Goal: Task Accomplishment & Management: Use online tool/utility

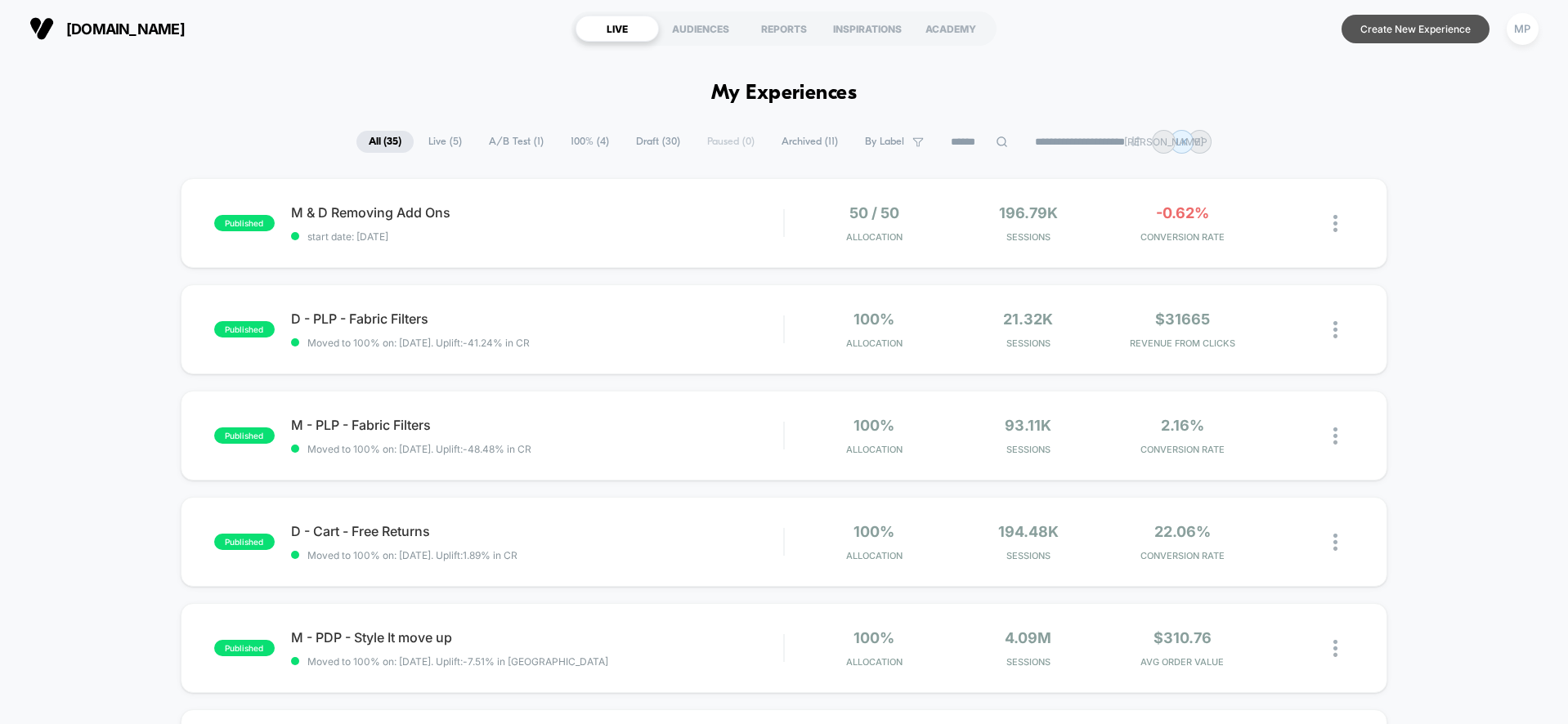
click at [1395, 30] on button "Create New Experience" at bounding box center [1416, 29] width 148 height 29
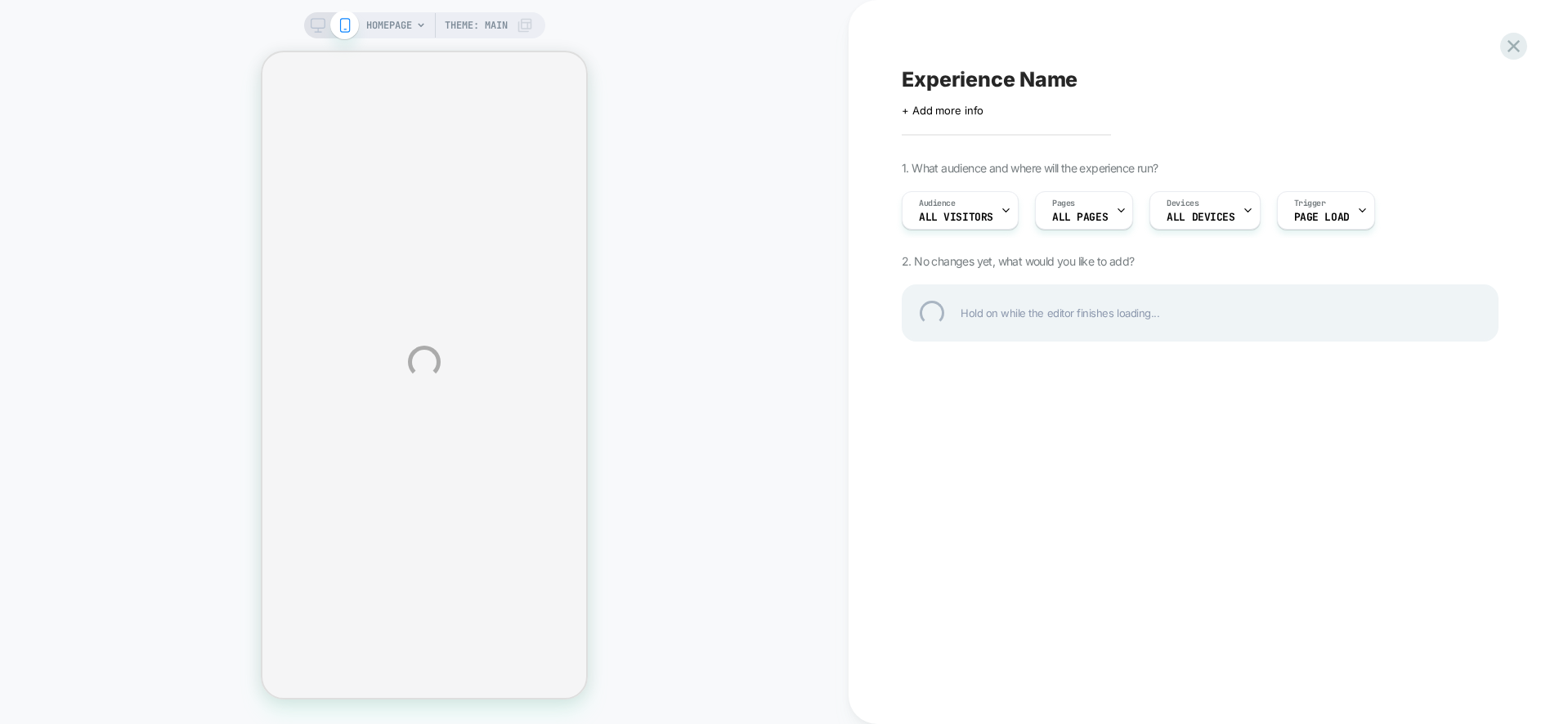
click at [415, 24] on div "HOMEPAGE Theme: MAIN Experience Name Click to edit experience details + Add mor…" at bounding box center [784, 362] width 1568 height 724
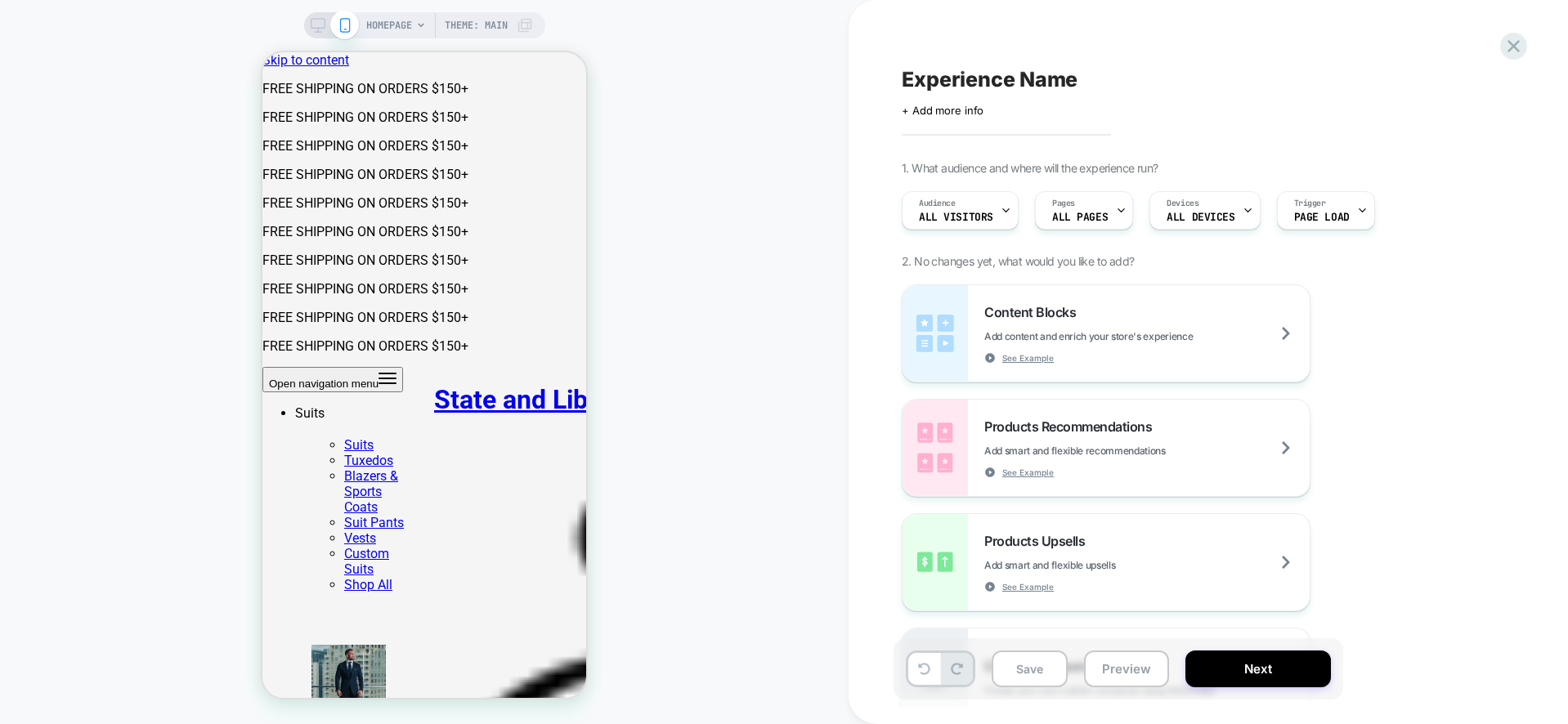
click at [414, 24] on div "HOMEPAGE Theme: MAIN" at bounding box center [449, 25] width 167 height 26
click at [380, 26] on span "HOMEPAGE" at bounding box center [388, 25] width 45 height 26
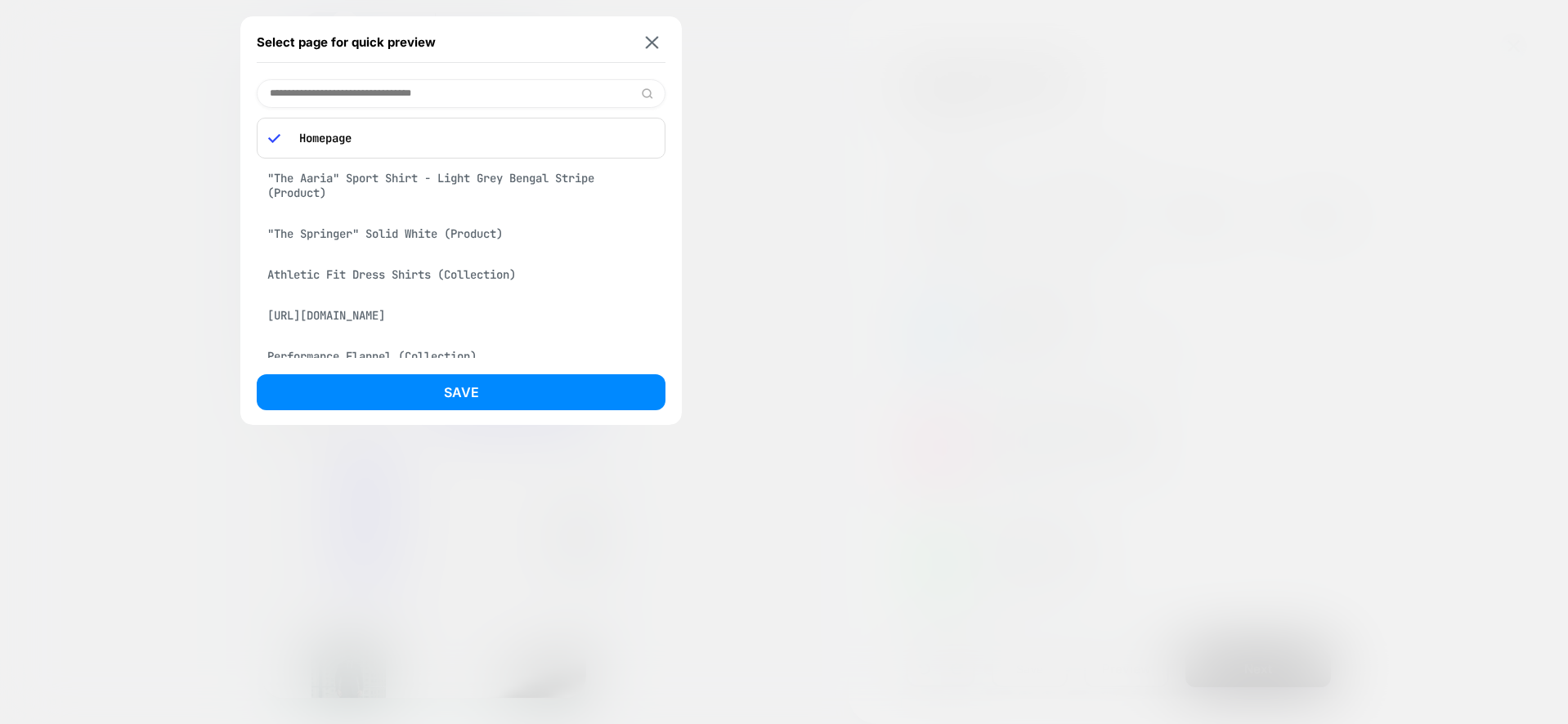
scroll to position [4, 0]
click at [393, 233] on div ""The Springer" Solid White (Product)" at bounding box center [460, 233] width 408 height 31
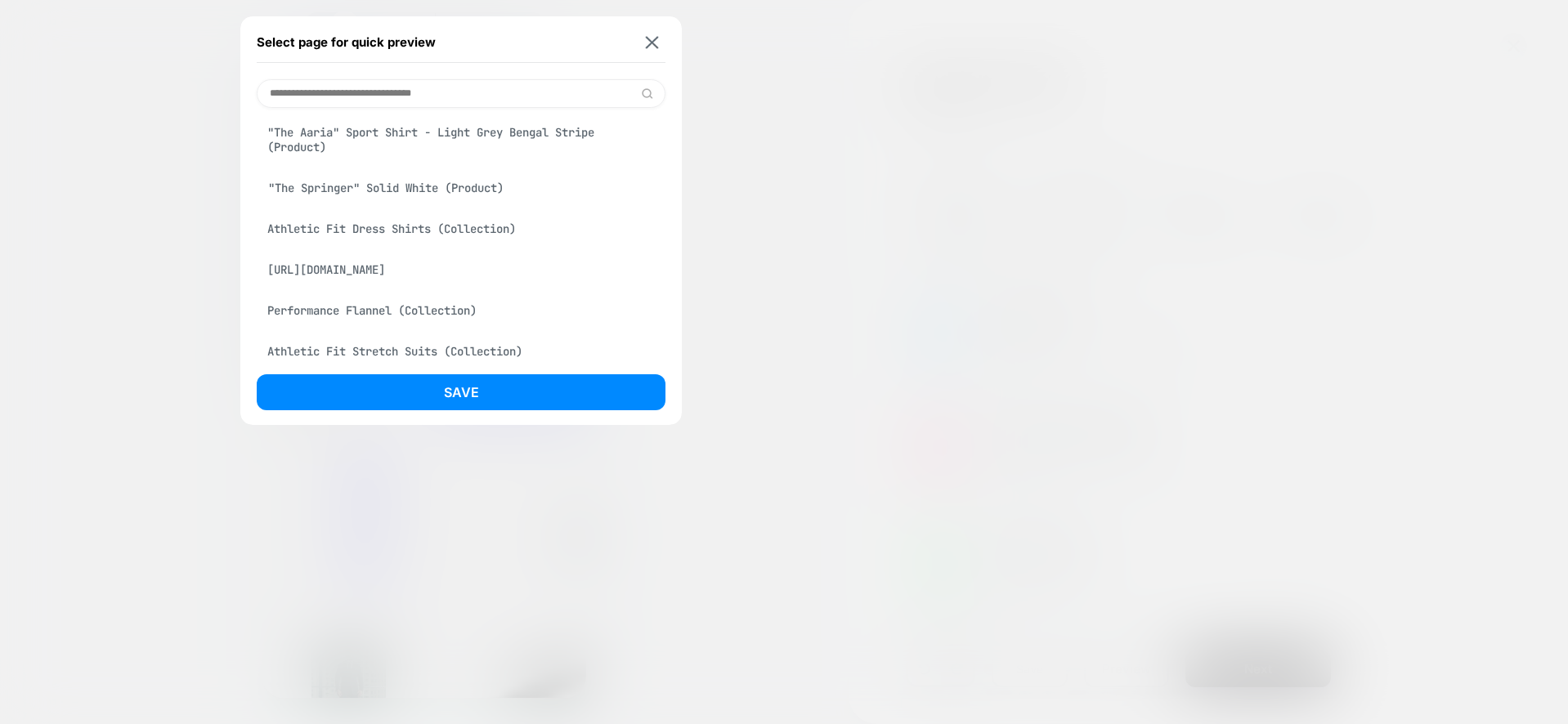
scroll to position [0, 0]
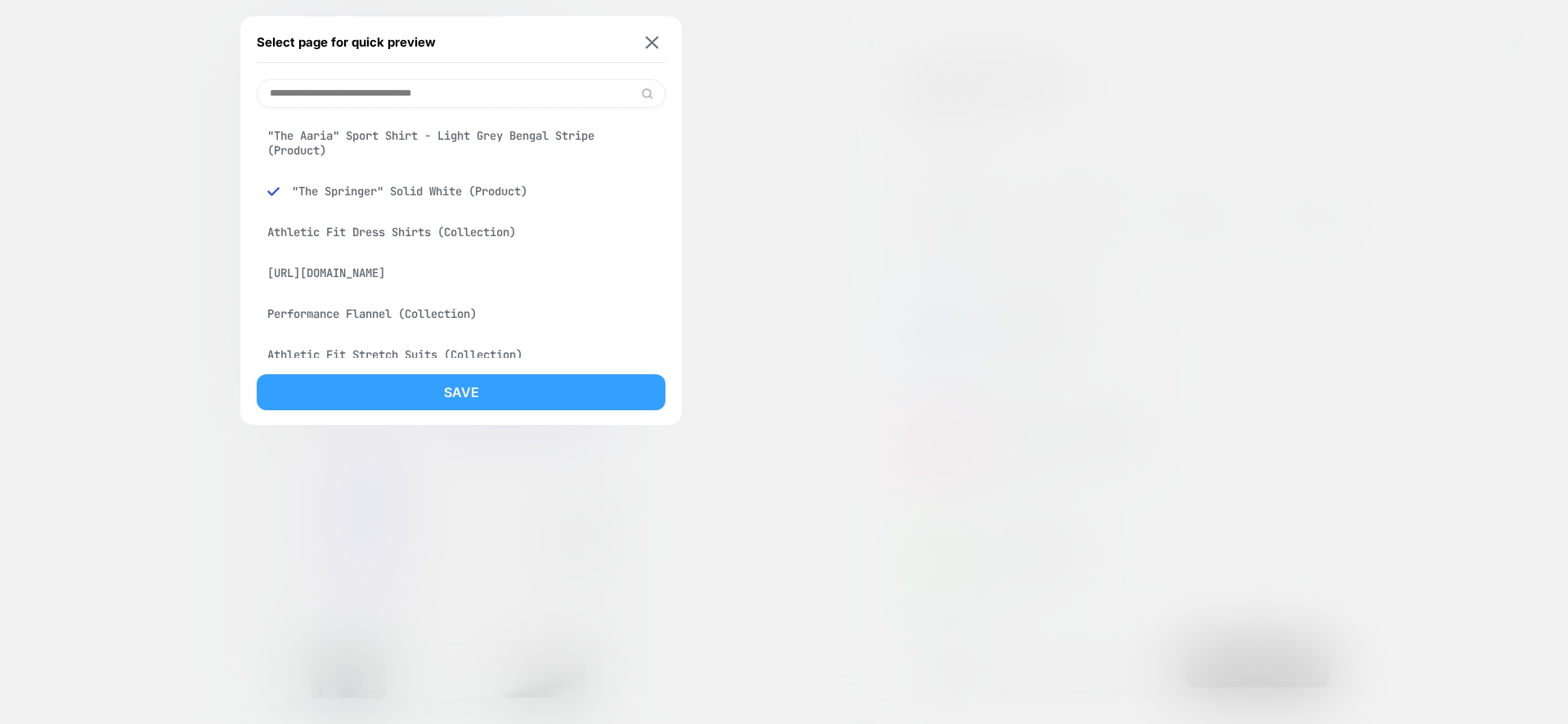
click at [426, 393] on button "Save" at bounding box center [460, 392] width 408 height 36
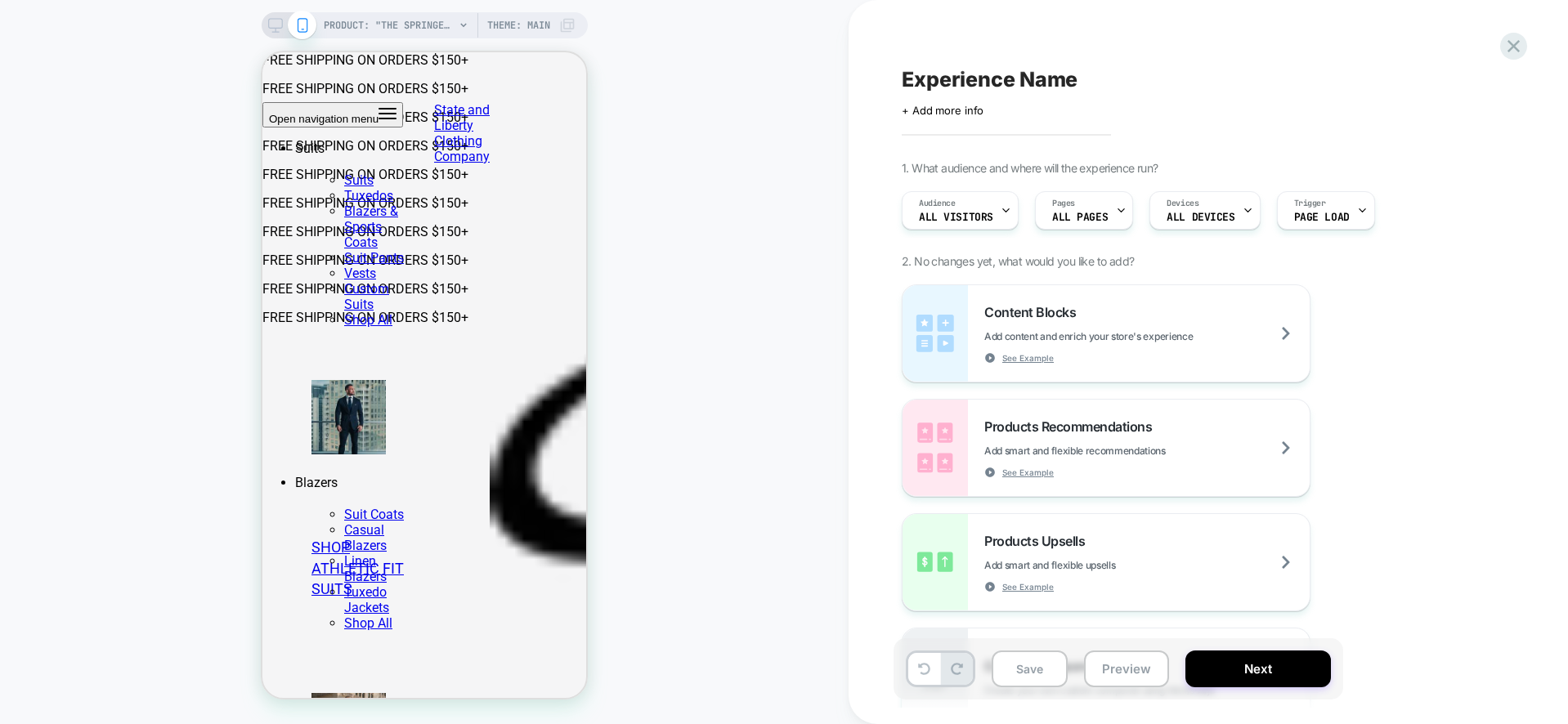
scroll to position [486, 0]
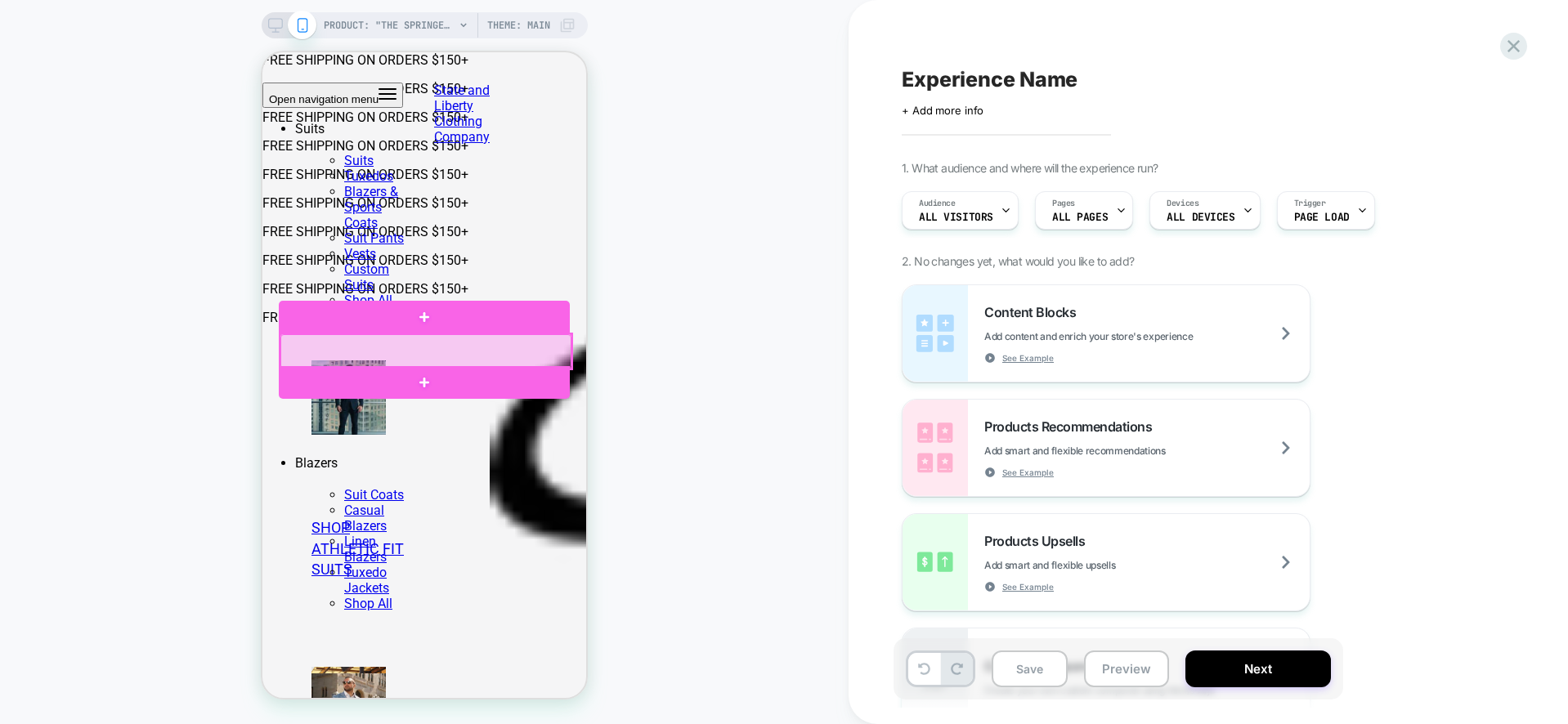
click div
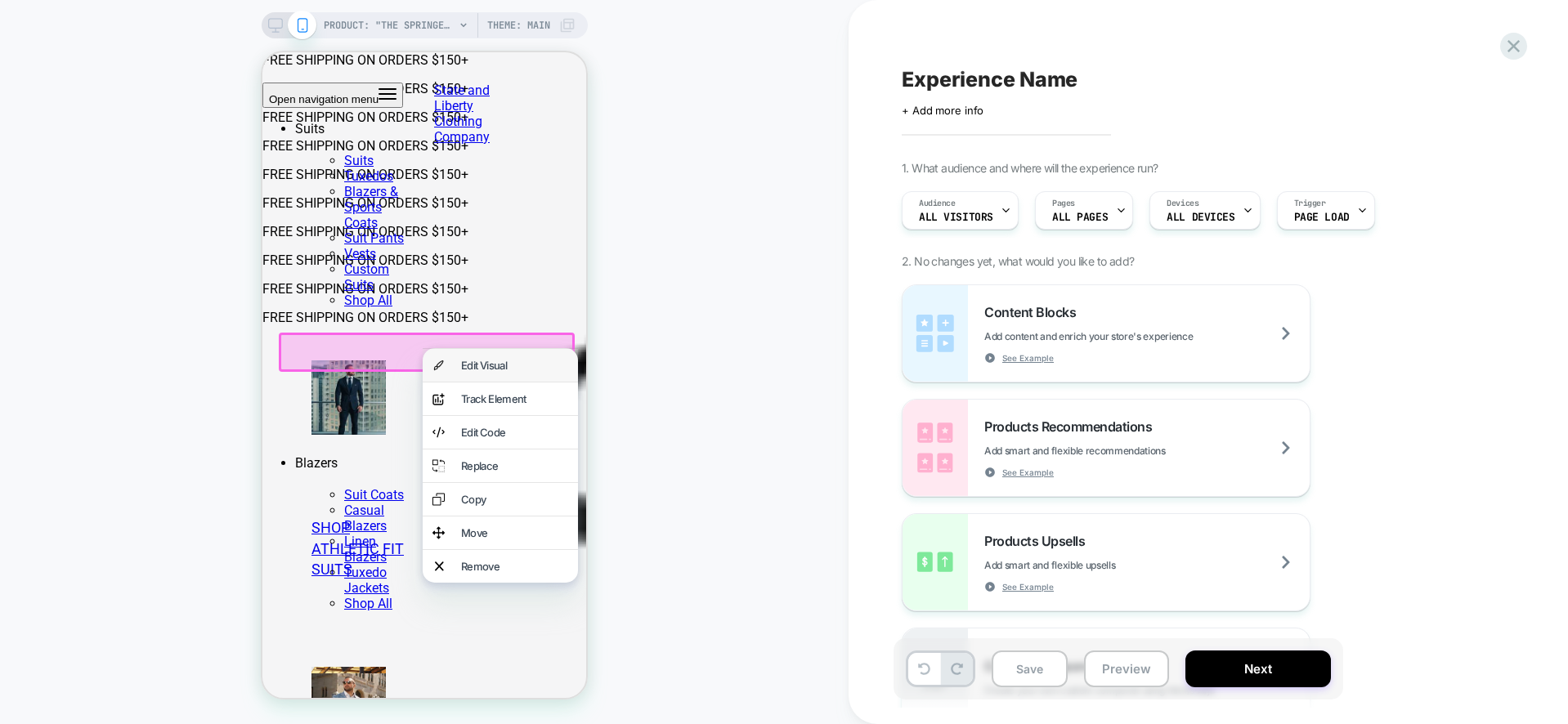
click div "Edit Visual"
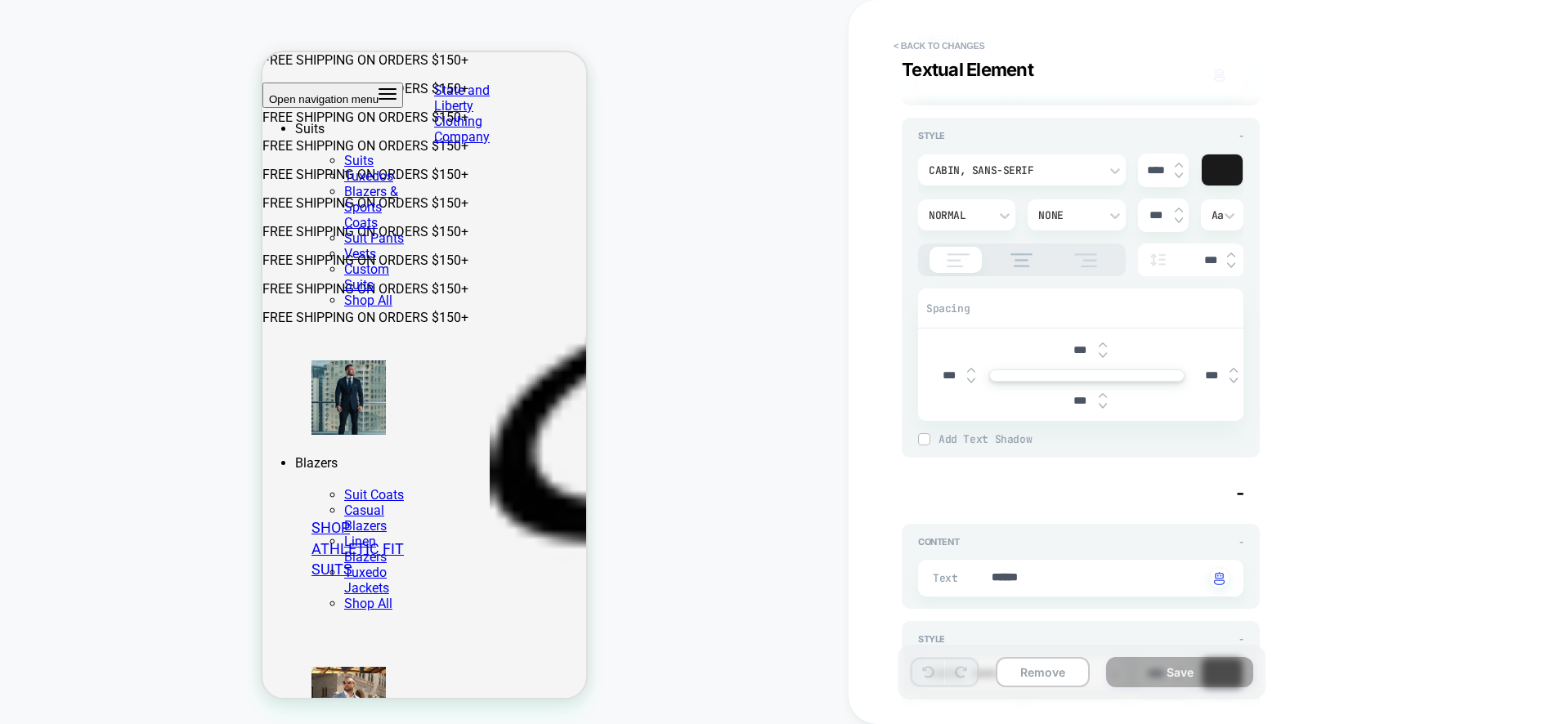
scroll to position [1026, 0]
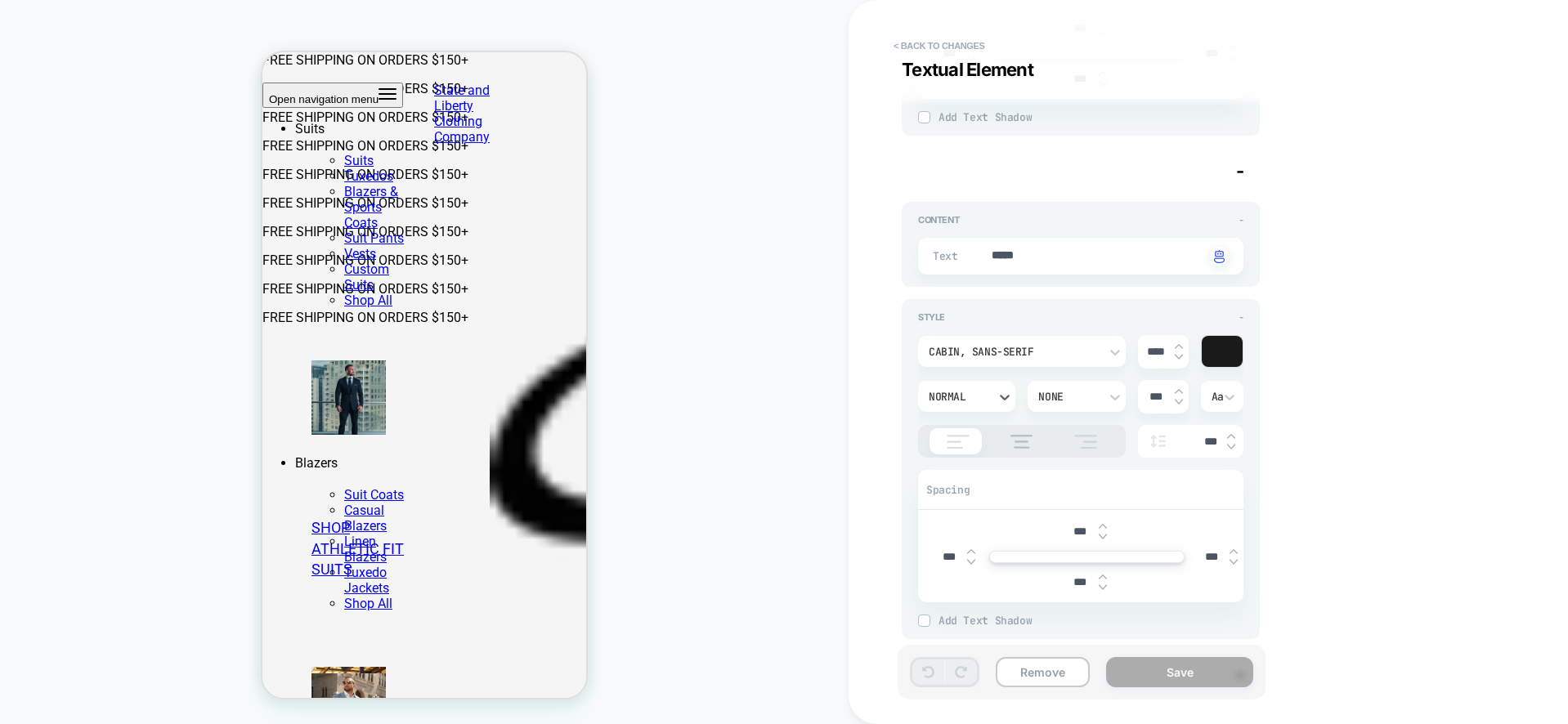
click at [966, 406] on div "Normal" at bounding box center [966, 396] width 97 height 31
click at [1322, 331] on div at bounding box center [784, 362] width 1568 height 724
click form "Select Size: Size Chart SIZING & FIT GUIDE Our sizing is a modern tapered athle…"
click select "**********"
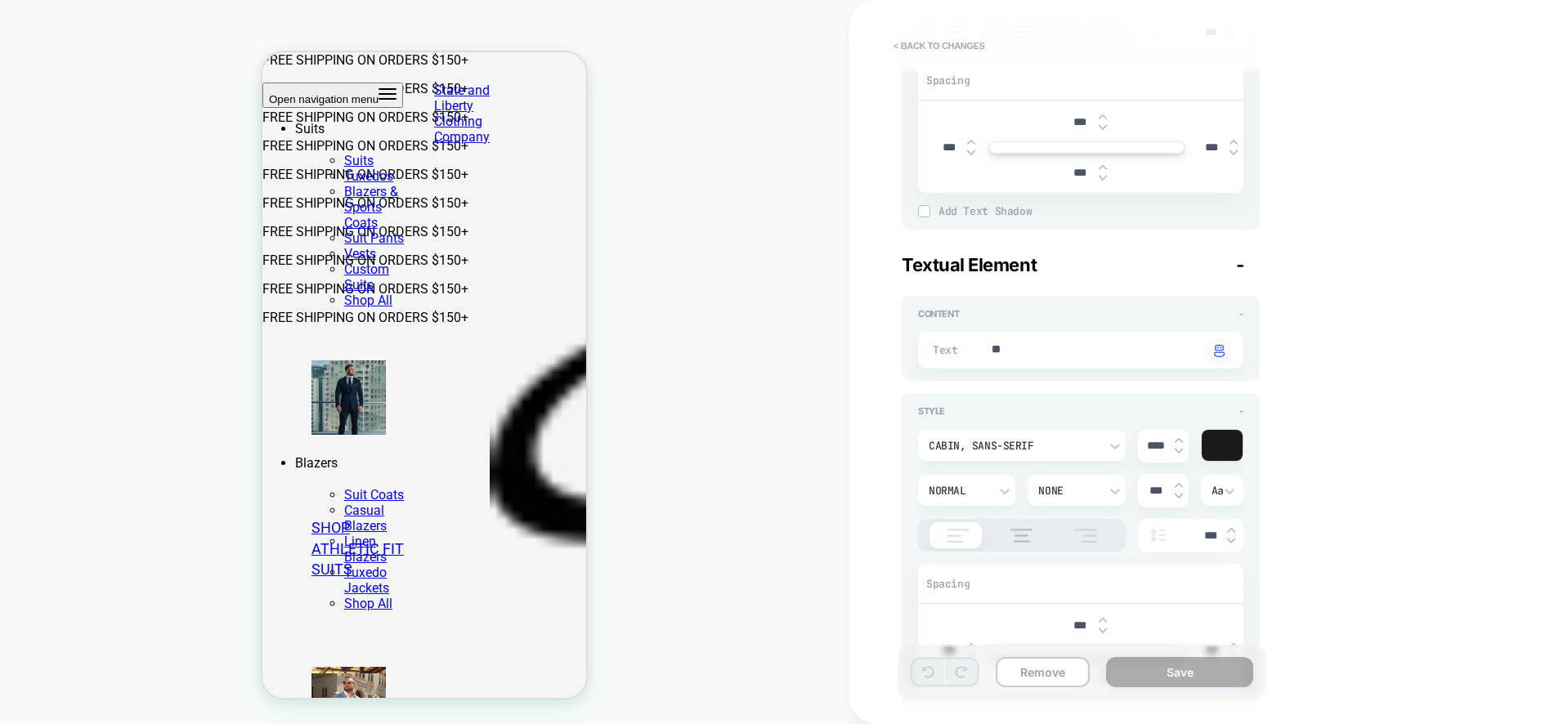
scroll to position [0, 0]
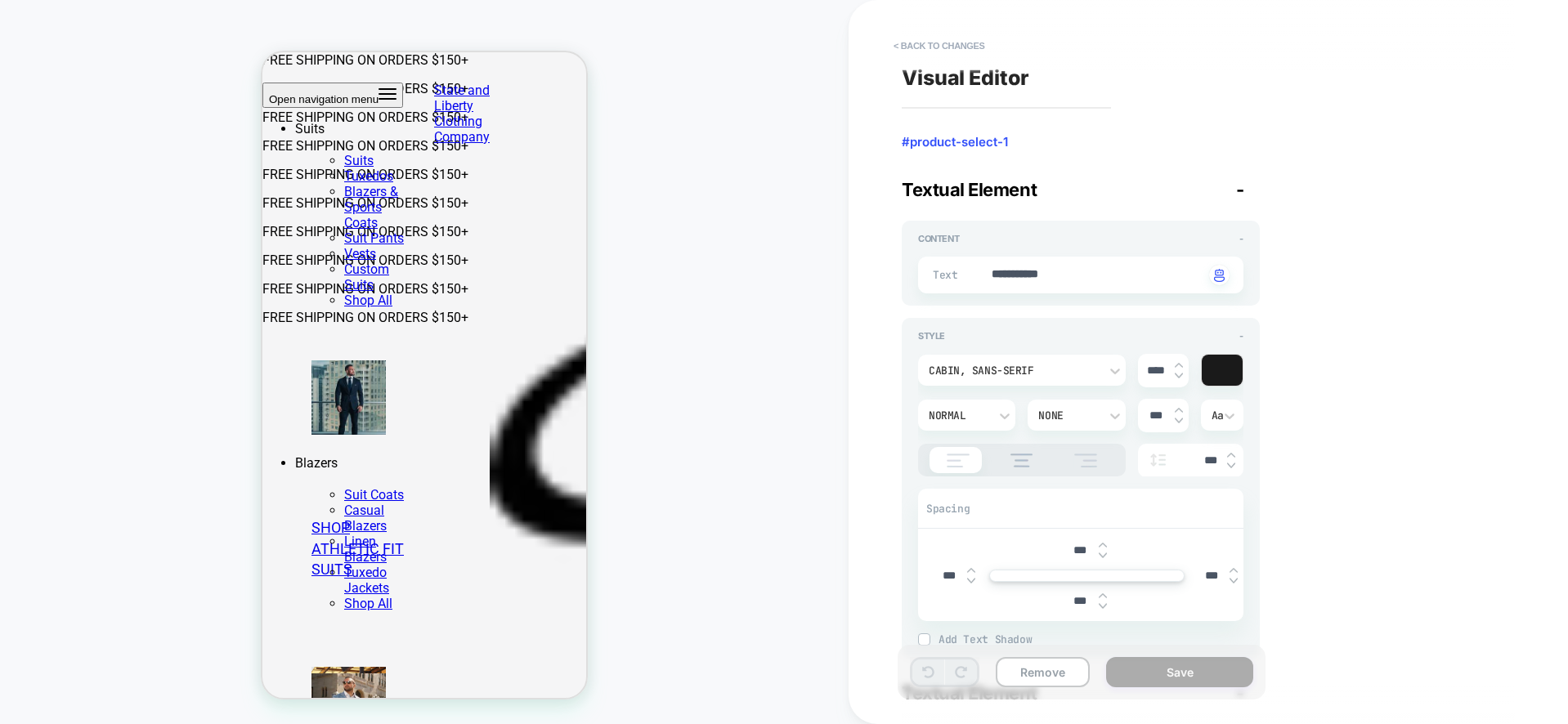
click div "Select Size: Size Chart SIZING & FIT GUIDE Our sizing is a modern tapered athle…"
click at [1237, 193] on span "-" at bounding box center [1240, 189] width 8 height 21
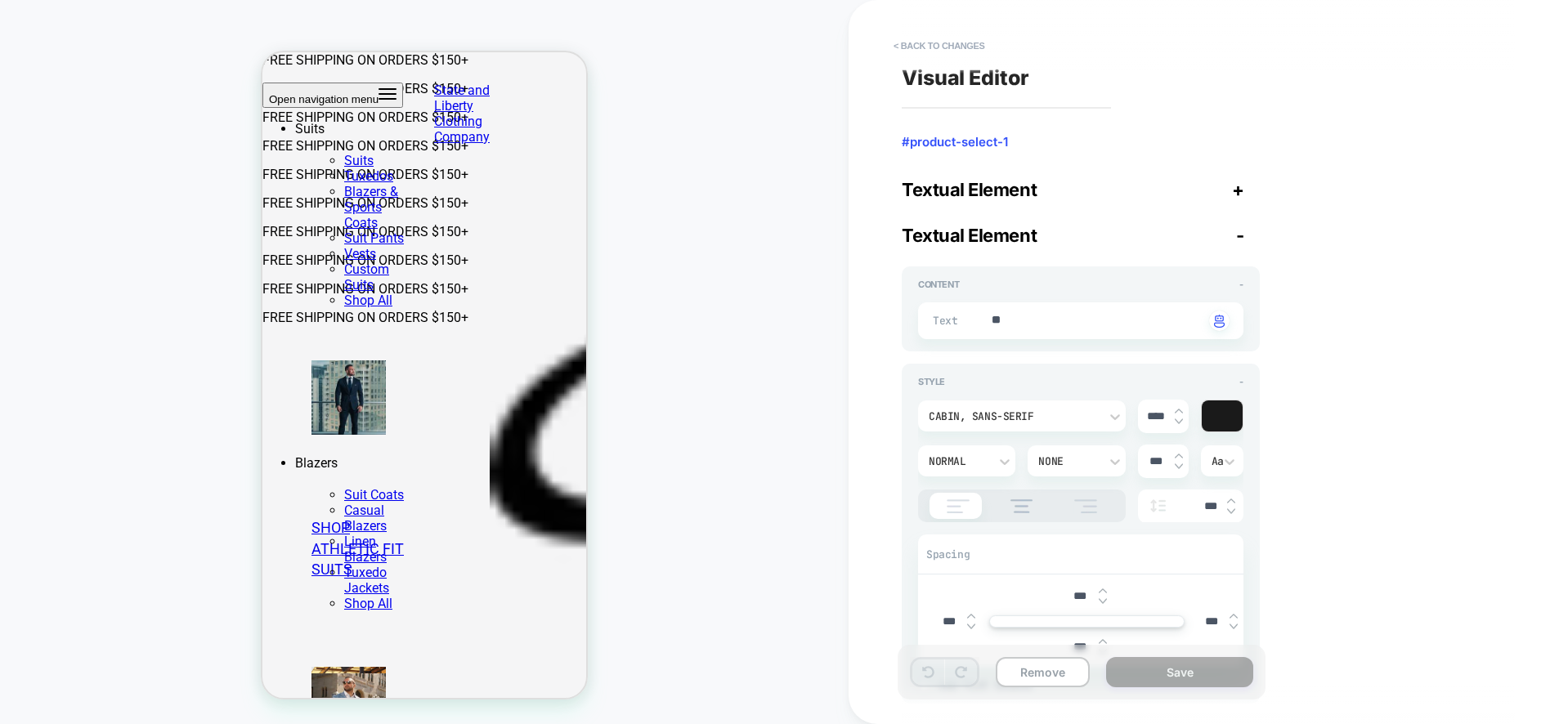
click at [1237, 237] on span "-" at bounding box center [1240, 235] width 8 height 21
type textarea "*"
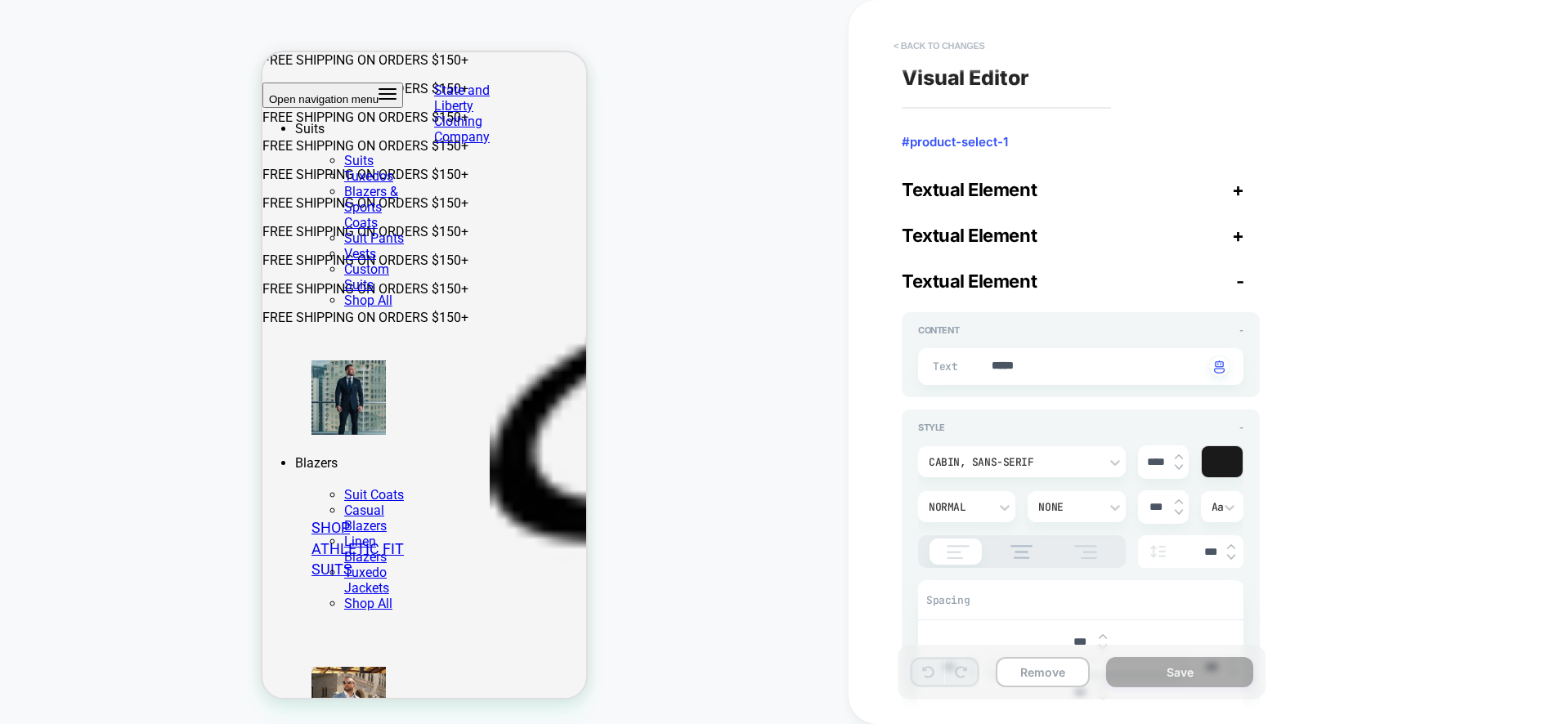
click at [947, 45] on button "< Back to changes" at bounding box center [939, 45] width 108 height 26
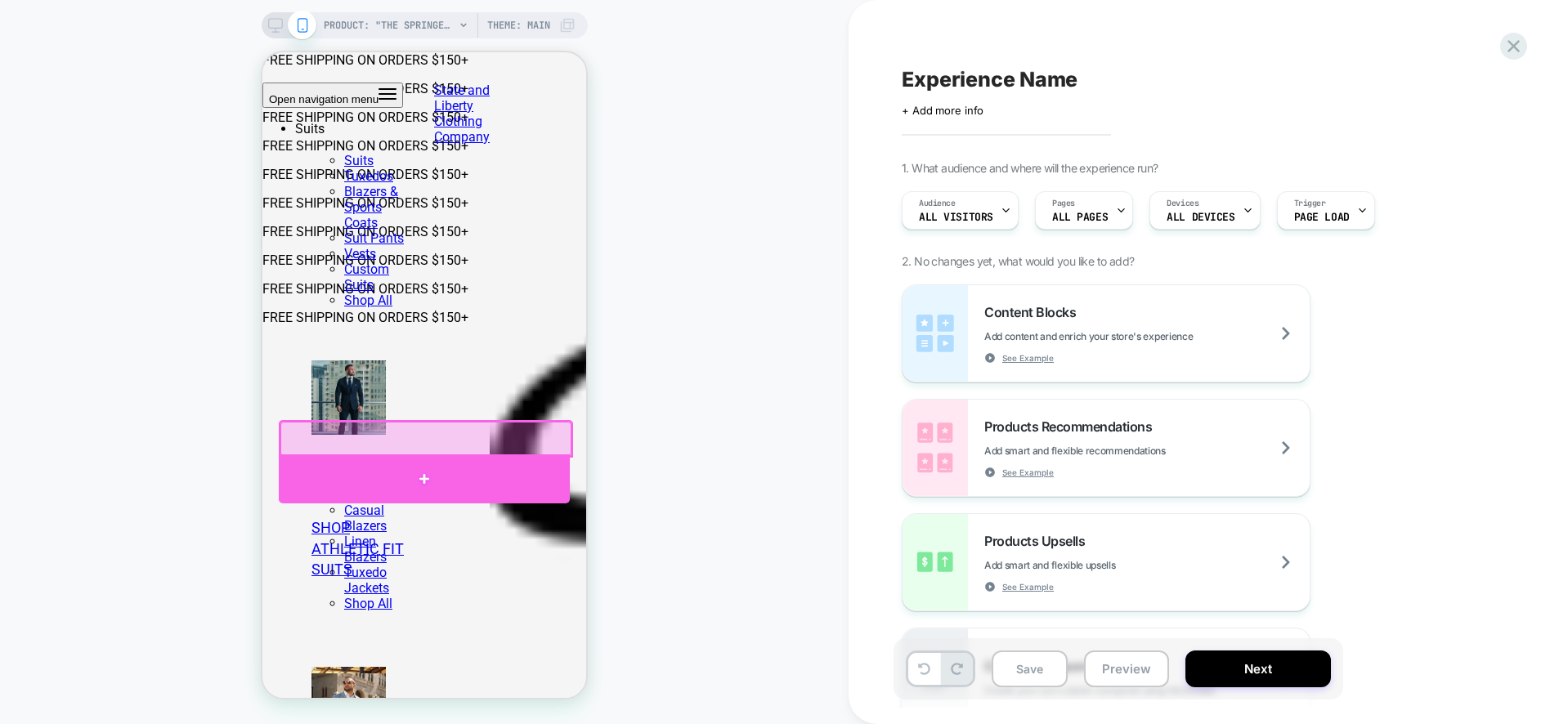
click div
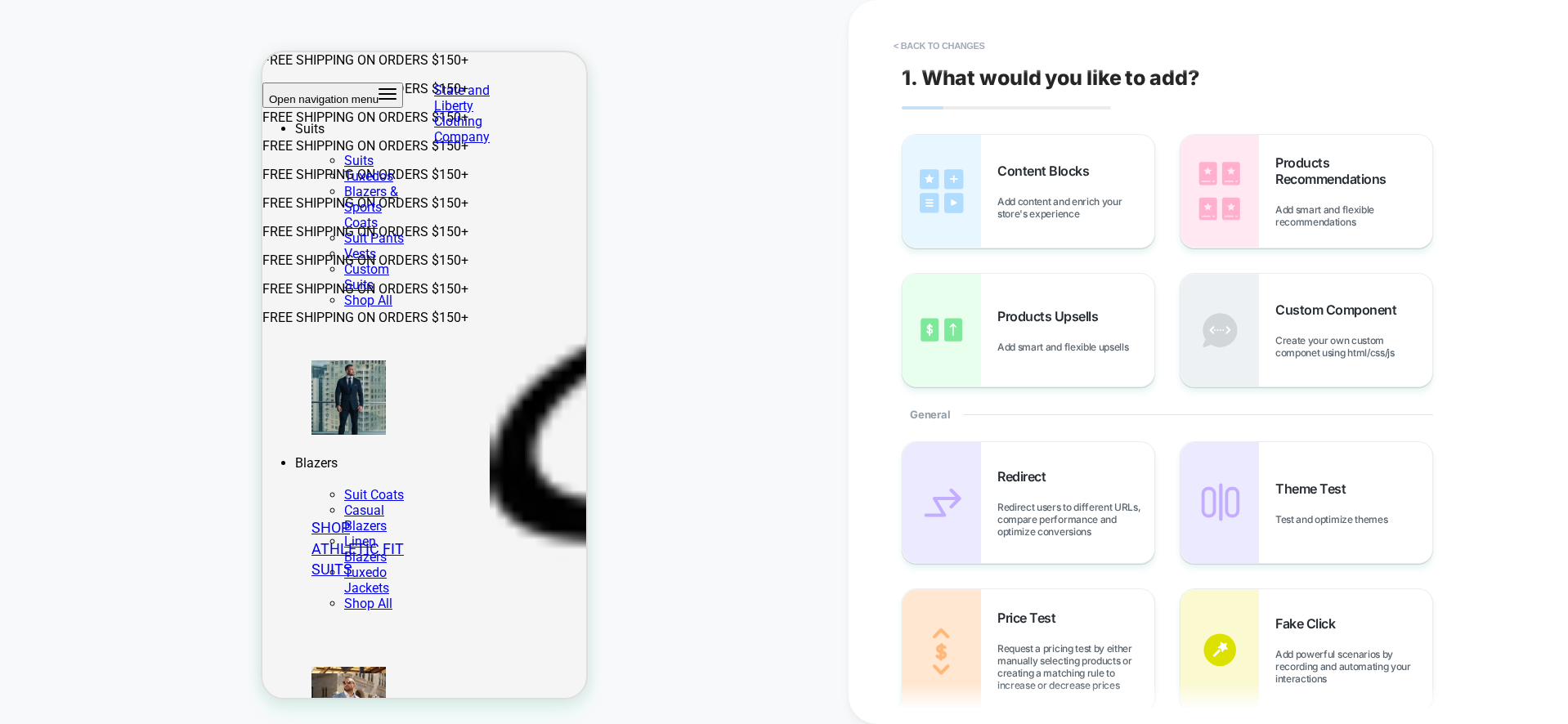
click at [723, 426] on div "PRODUCT: "The Springer" Solid White PRODUCT: "The Springer" Solid White Theme: …" at bounding box center [424, 362] width 848 height 692
click select "**********"
click at [925, 44] on button "< Back to changes" at bounding box center [939, 45] width 108 height 26
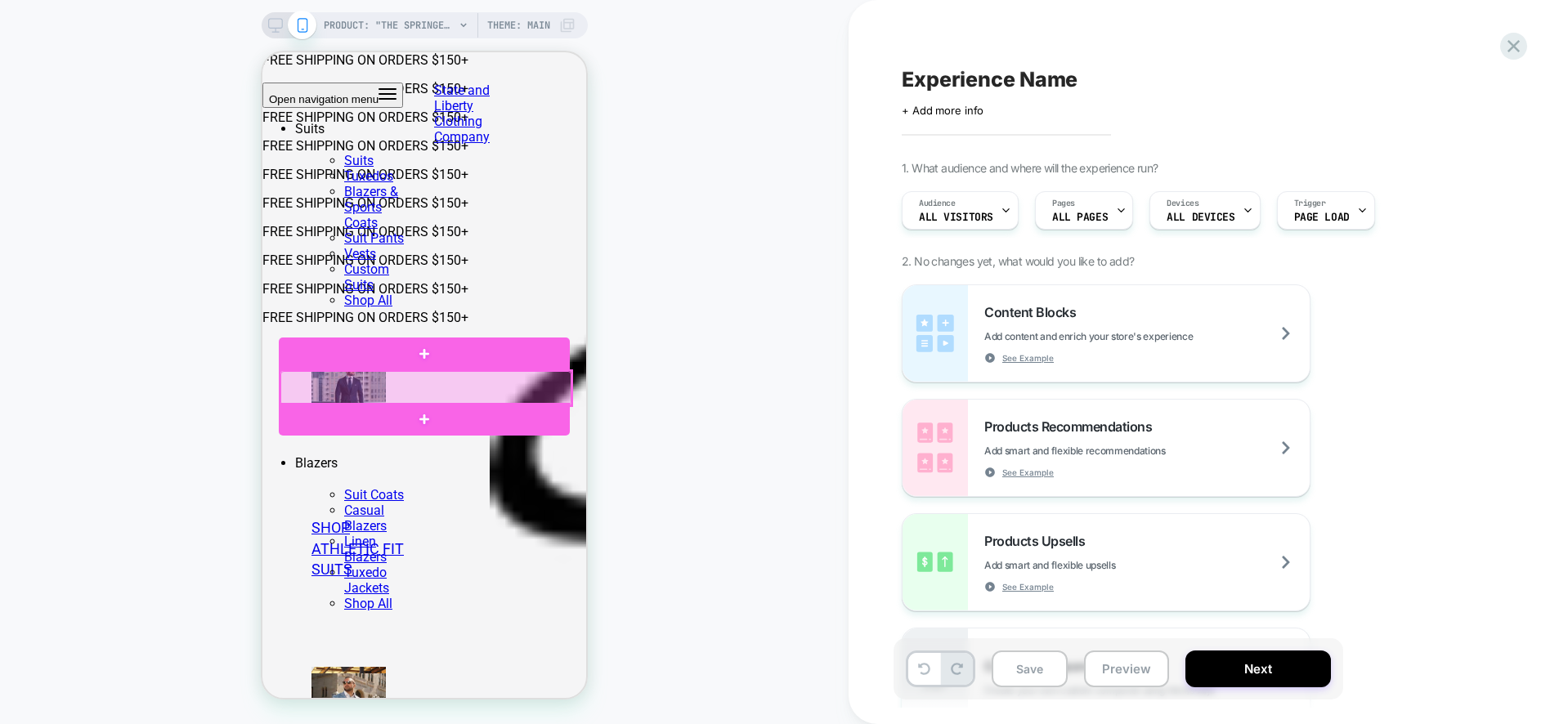
click div
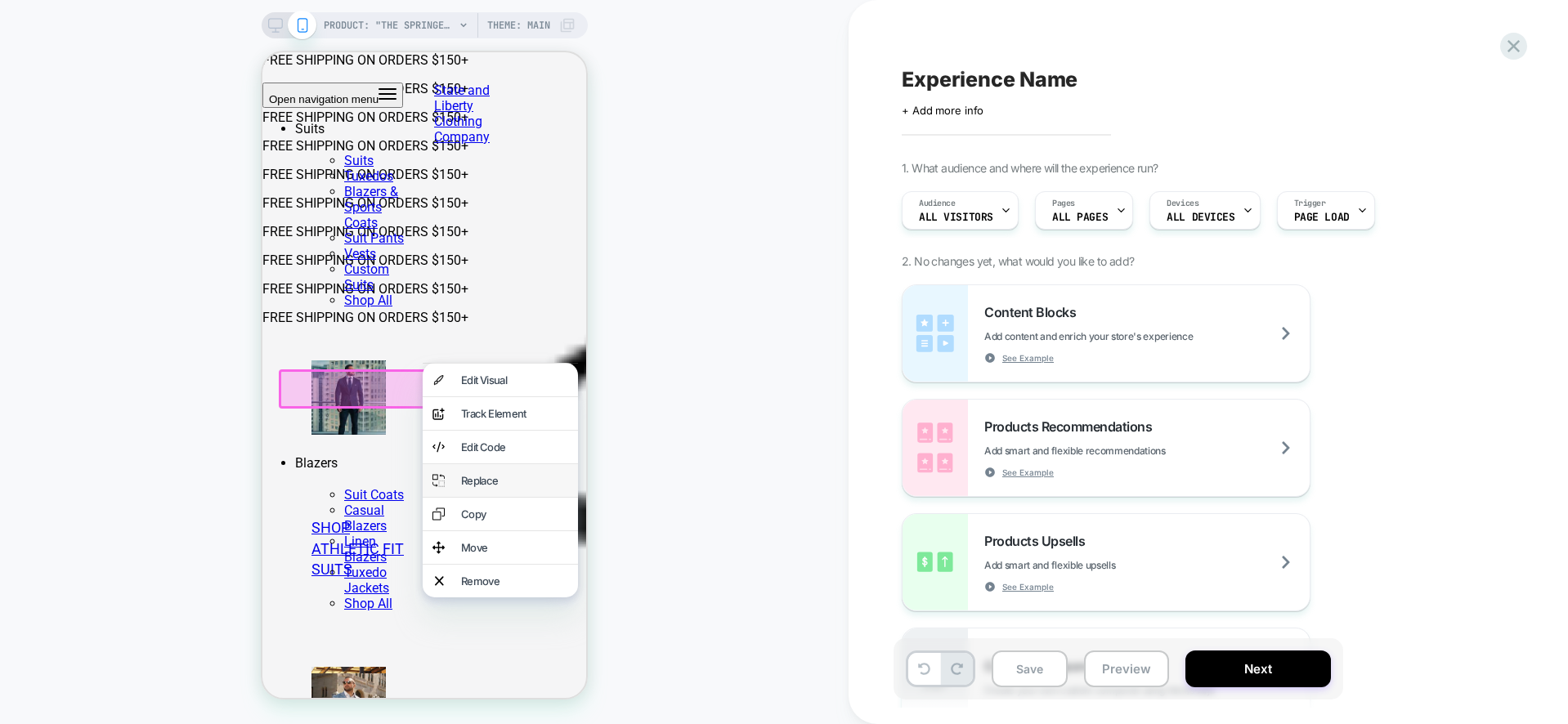
click div "Replace"
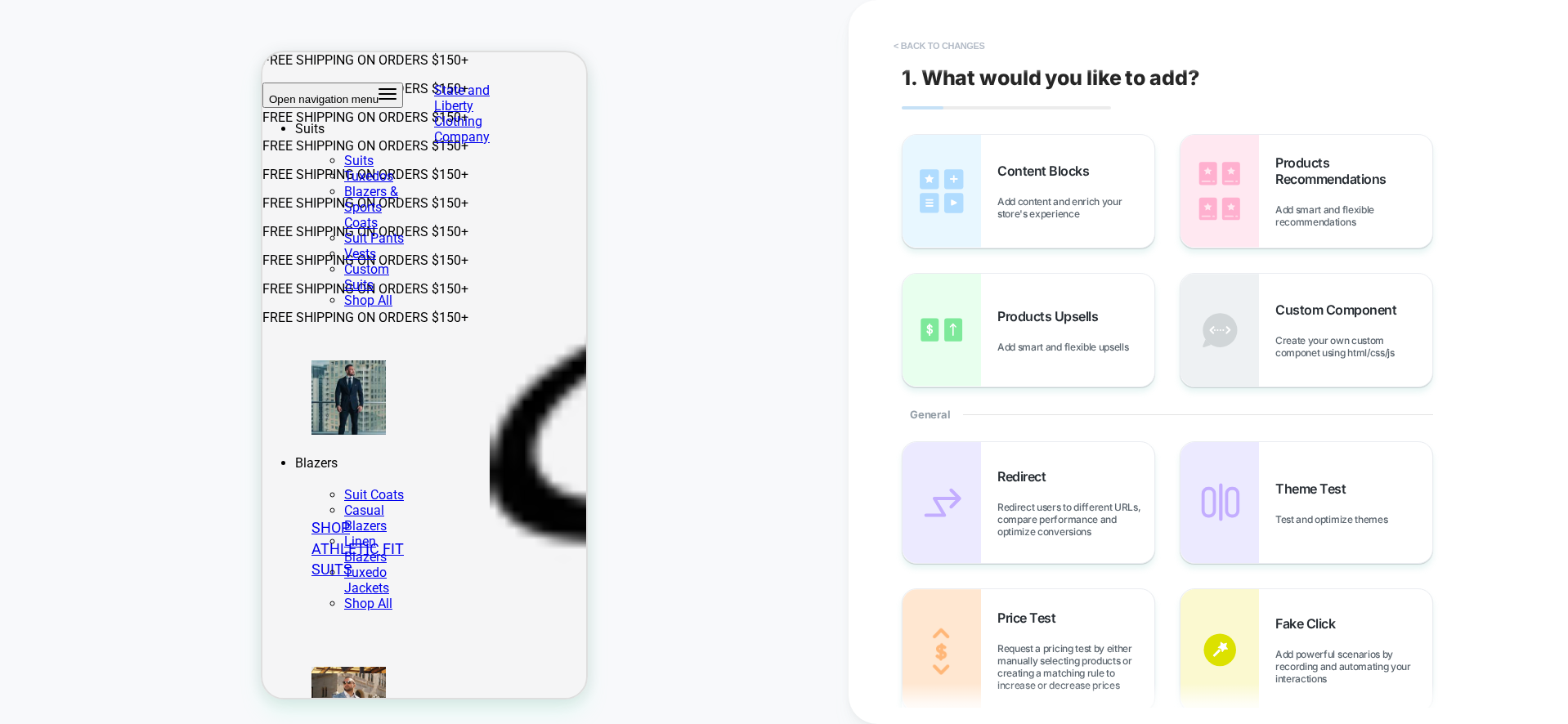
click at [942, 46] on button "< Back to changes" at bounding box center [939, 45] width 108 height 26
